Goal: Transaction & Acquisition: Purchase product/service

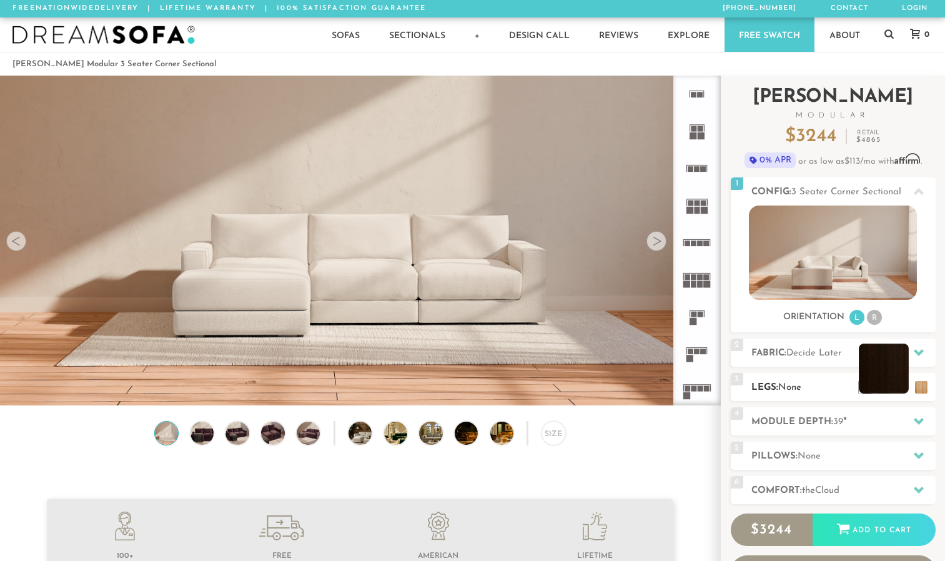
click at [903, 389] on li at bounding box center [883, 368] width 50 height 50
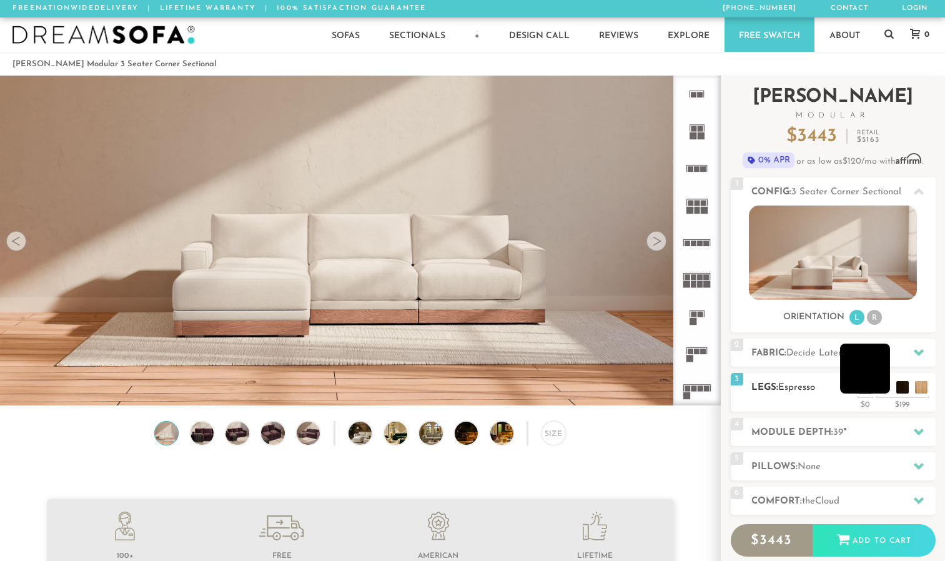
click at [885, 386] on li at bounding box center [865, 368] width 50 height 50
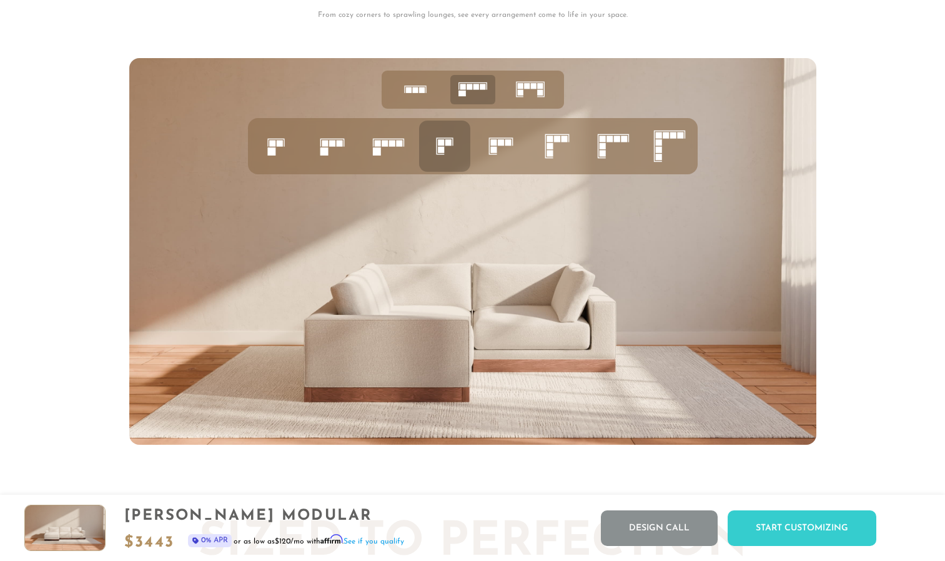
scroll to position [4854, 0]
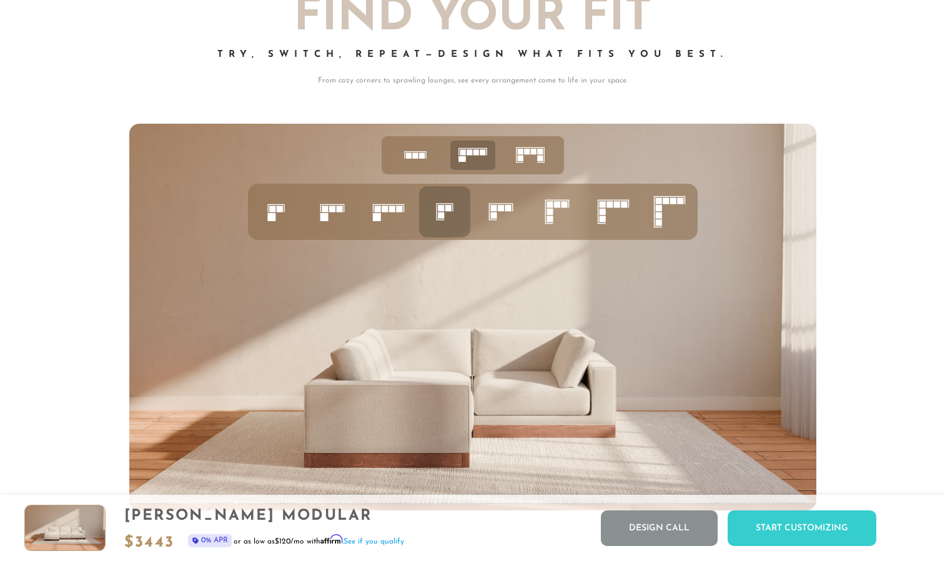
click at [441, 211] on rect at bounding box center [441, 208] width 6 height 6
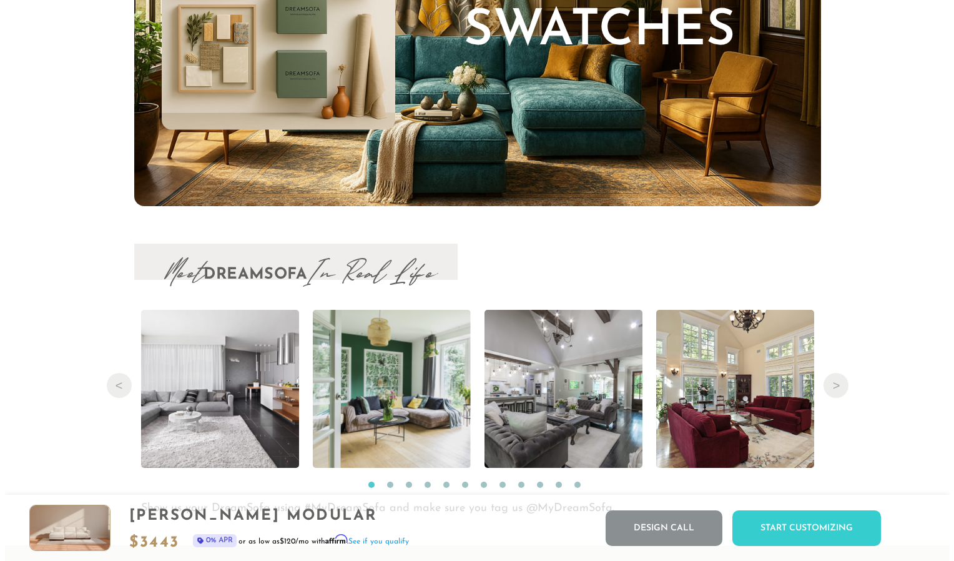
scroll to position [12597, 0]
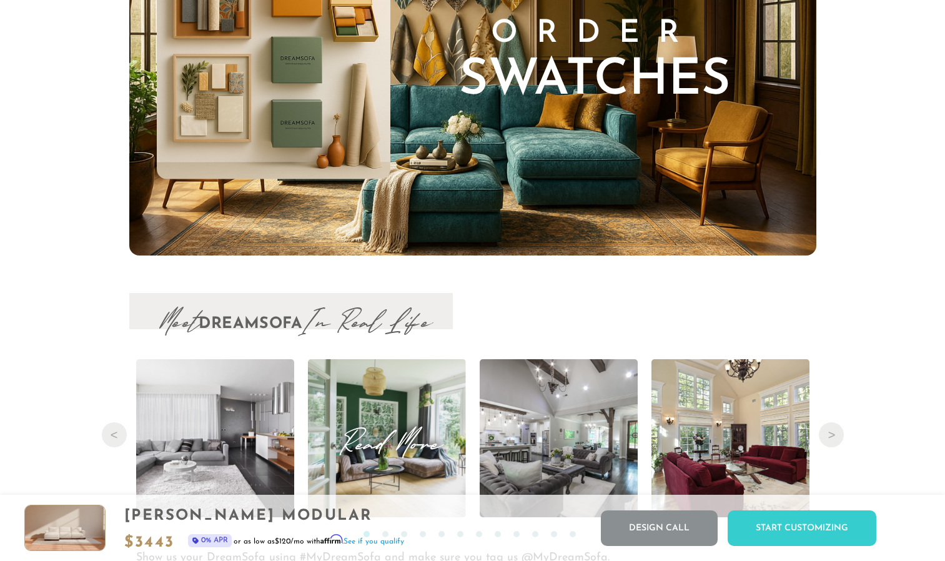
click at [405, 437] on span "Read More" at bounding box center [387, 438] width 158 height 17
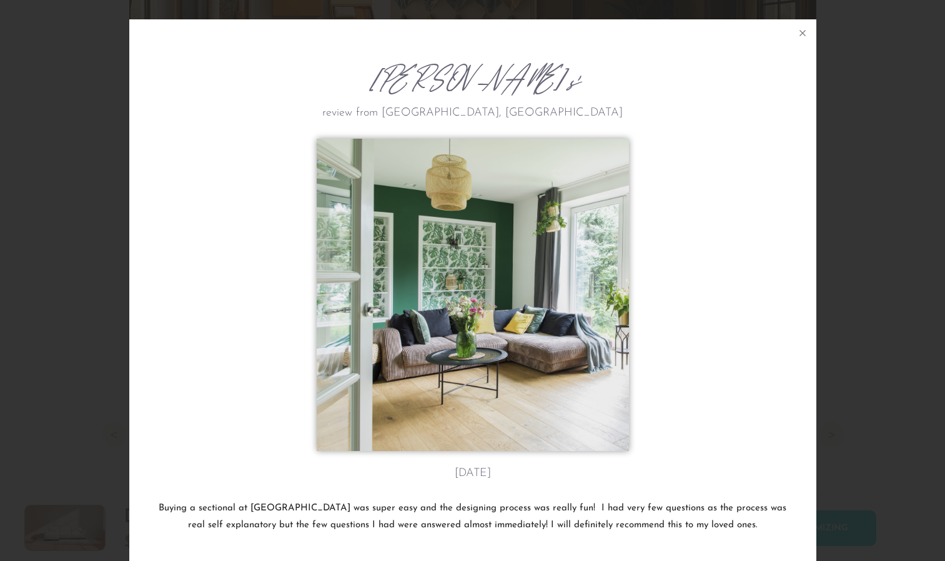
scroll to position [13993, 945]
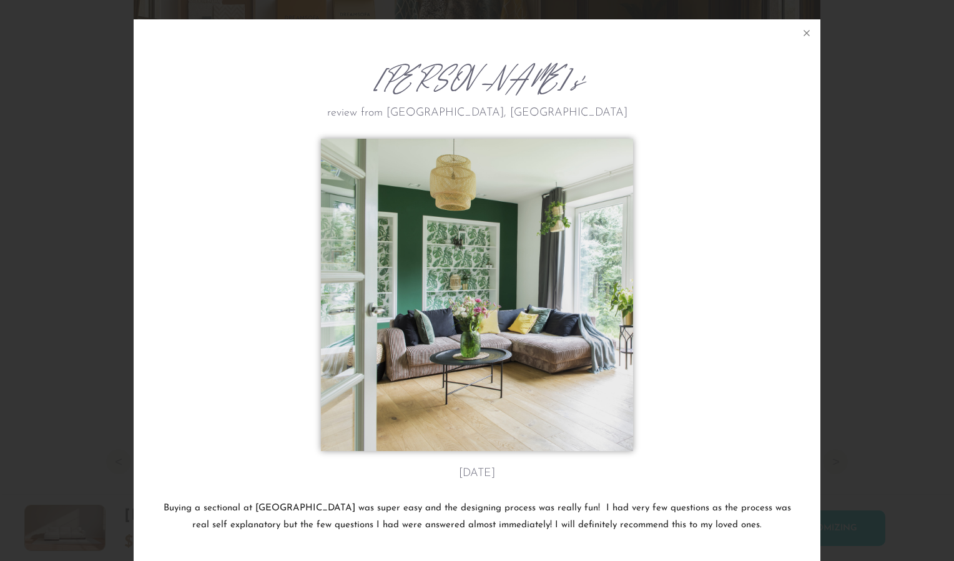
click at [536, 346] on img at bounding box center [477, 295] width 312 height 312
click at [804, 32] on icon at bounding box center [807, 34] width 6 height 6
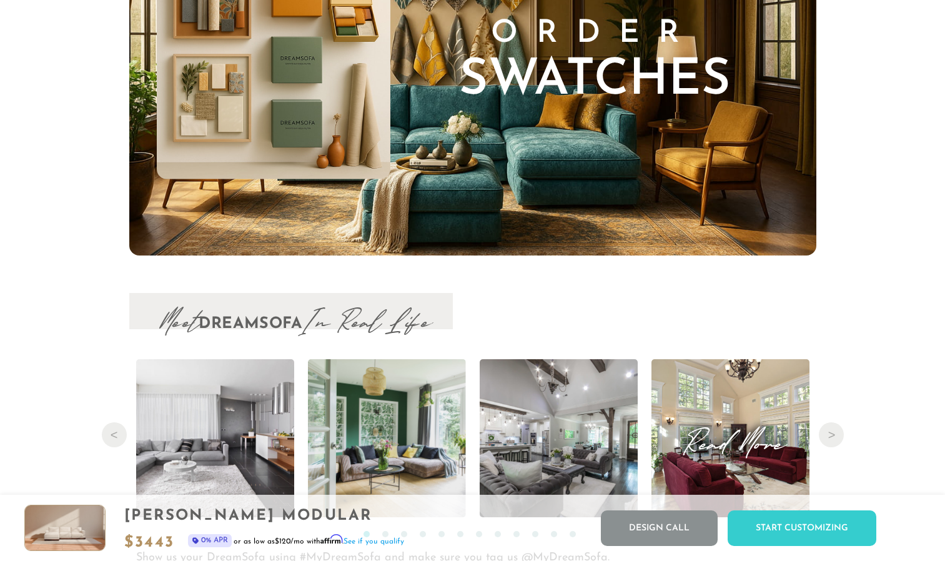
scroll to position [13970, 935]
click at [835, 439] on button "Next" at bounding box center [830, 434] width 25 height 25
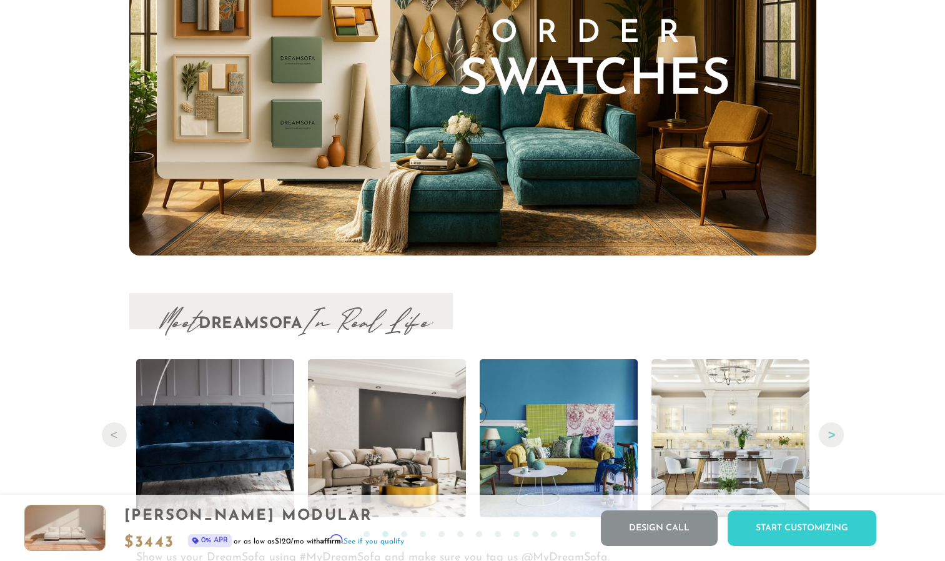
click at [835, 439] on button "Next" at bounding box center [830, 434] width 25 height 25
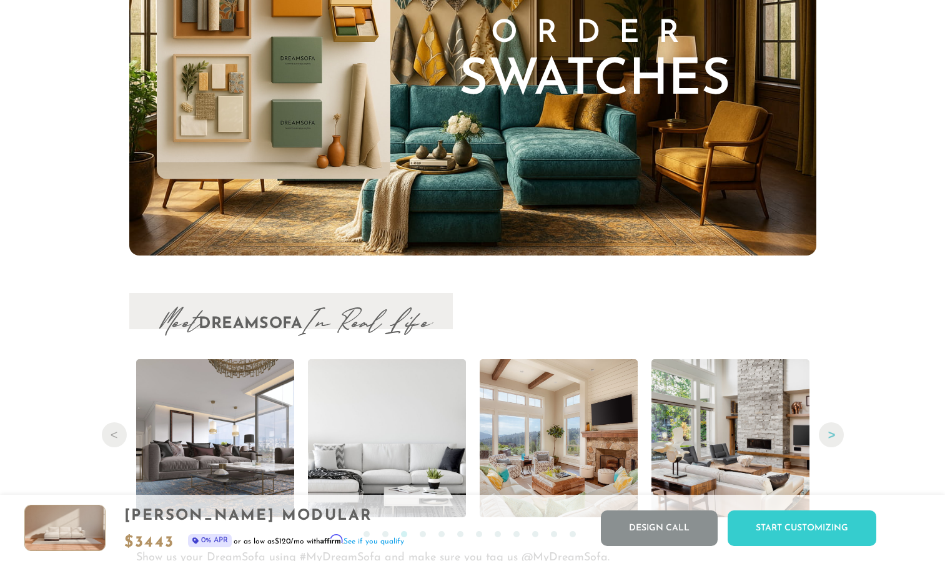
click at [835, 439] on button "Next" at bounding box center [830, 434] width 25 height 25
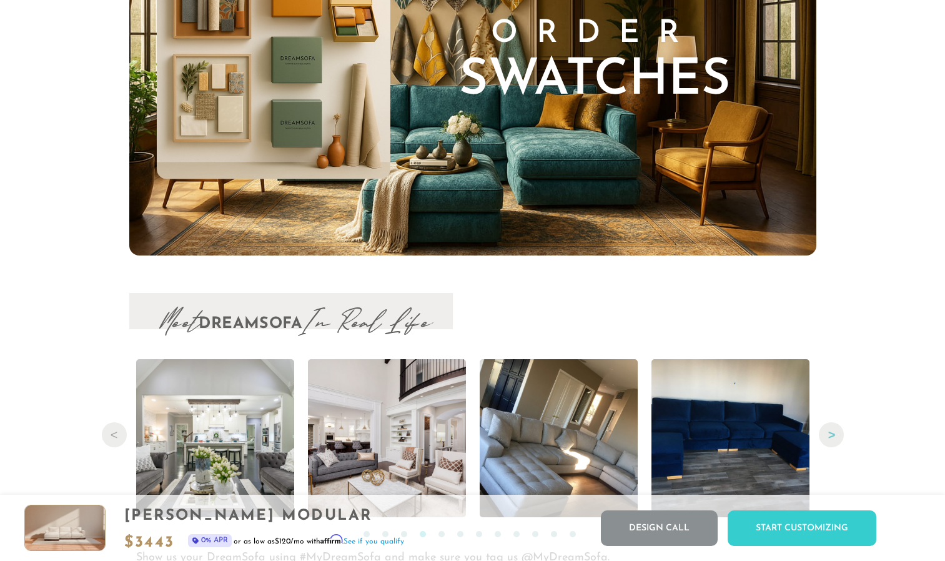
click at [835, 439] on button "Next" at bounding box center [830, 434] width 25 height 25
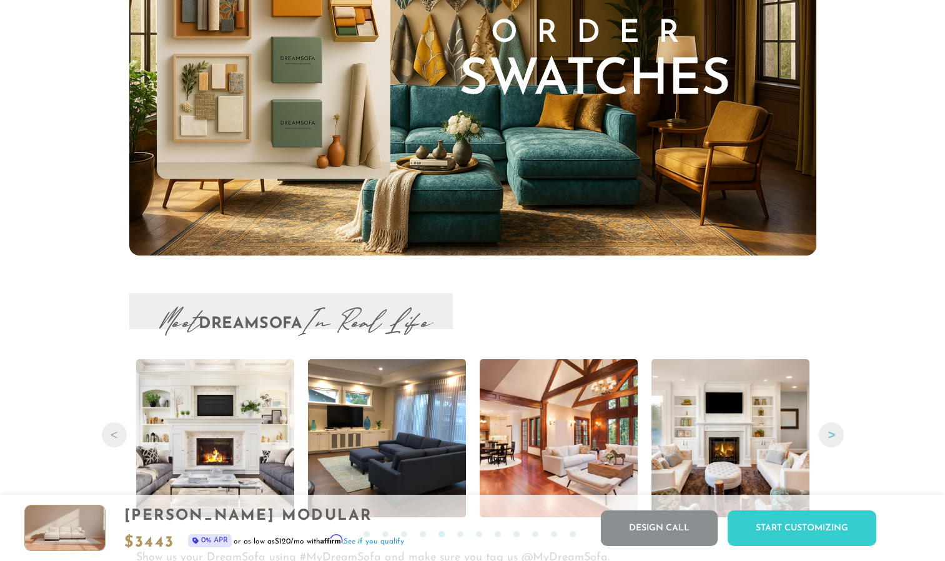
click at [835, 439] on button "Next" at bounding box center [830, 434] width 25 height 25
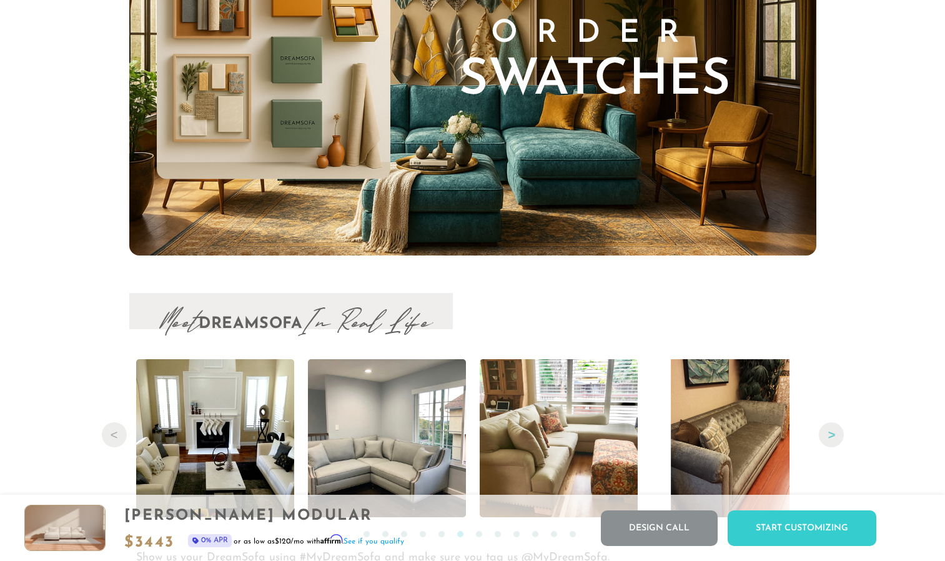
click at [835, 439] on button "Next" at bounding box center [830, 434] width 25 height 25
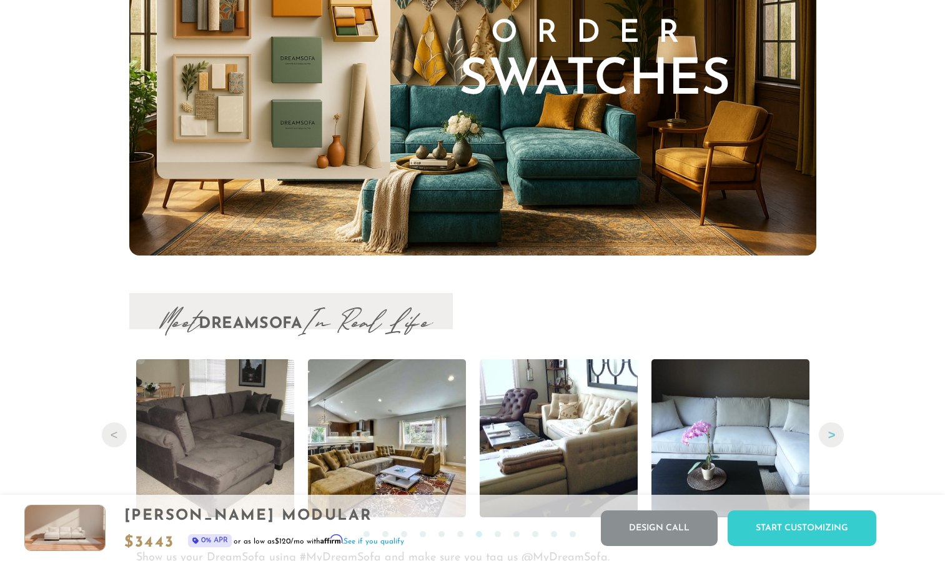
click at [835, 439] on button "Next" at bounding box center [830, 434] width 25 height 25
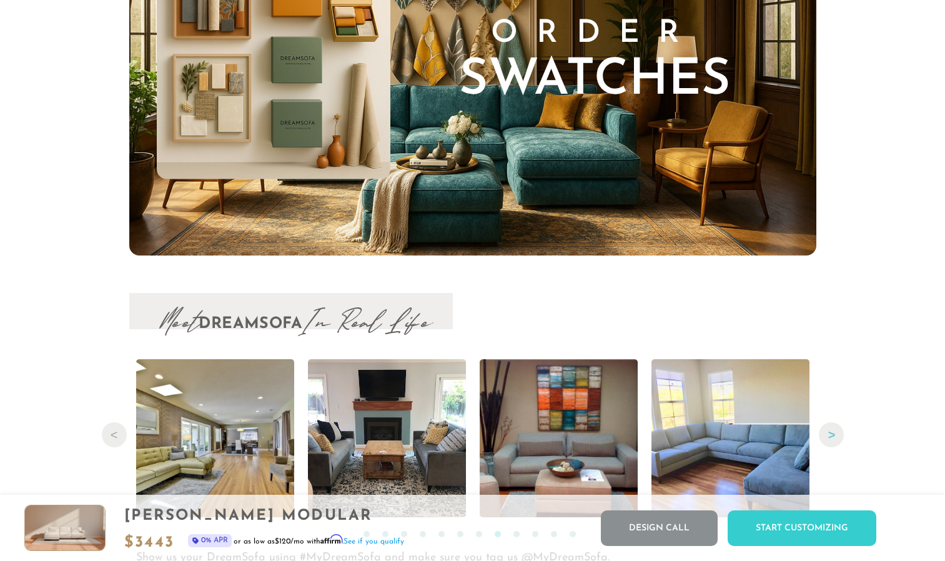
click at [835, 439] on button "Next" at bounding box center [830, 434] width 25 height 25
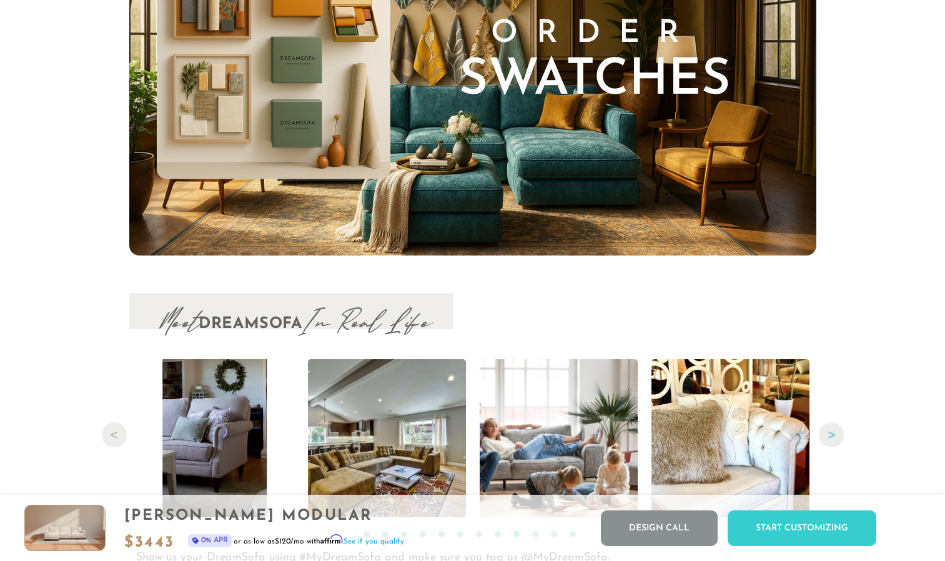
click at [835, 439] on button "Next" at bounding box center [830, 434] width 25 height 25
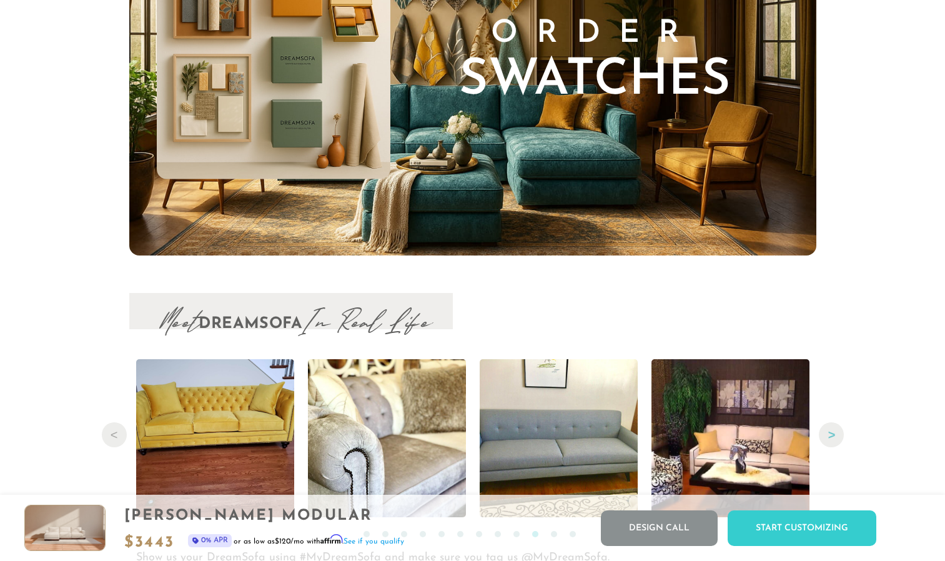
click at [835, 439] on button "Next" at bounding box center [830, 434] width 25 height 25
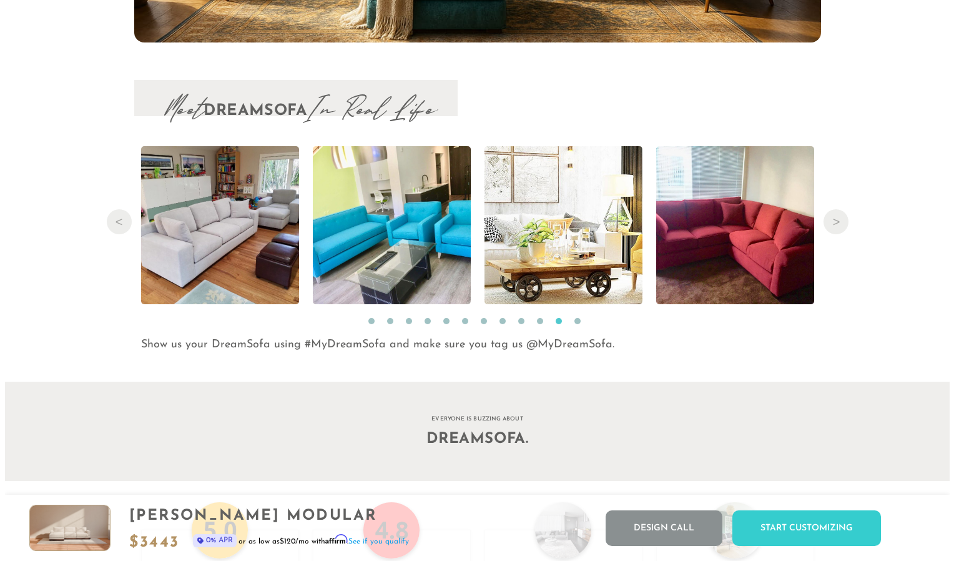
scroll to position [12745, 0]
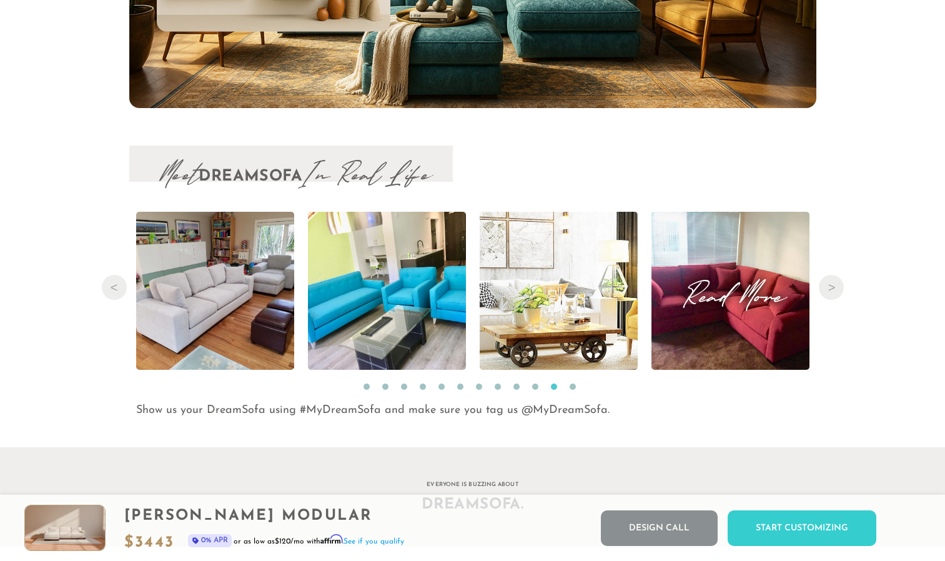
click at [741, 299] on span "Read More" at bounding box center [730, 290] width 158 height 17
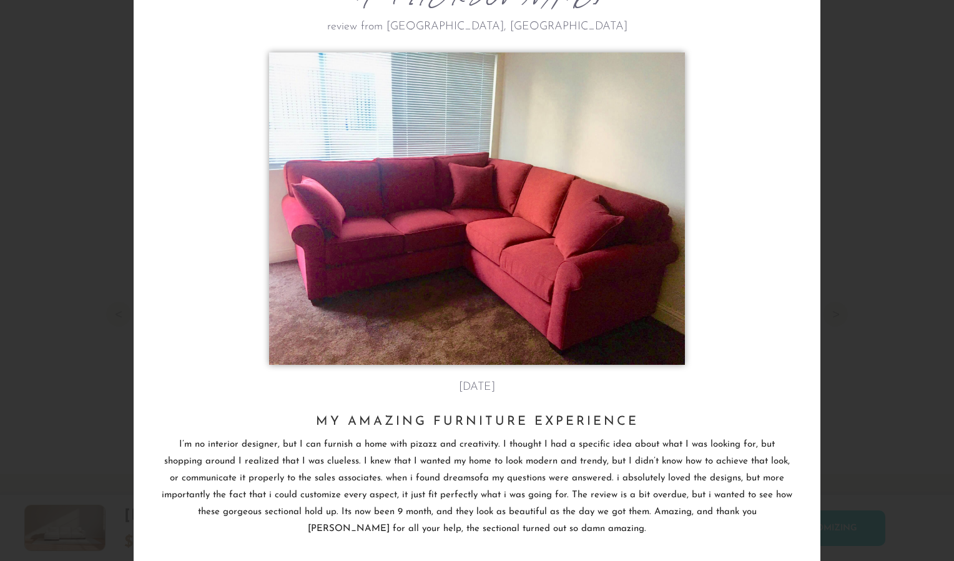
scroll to position [84, 0]
